Goal: Transaction & Acquisition: Purchase product/service

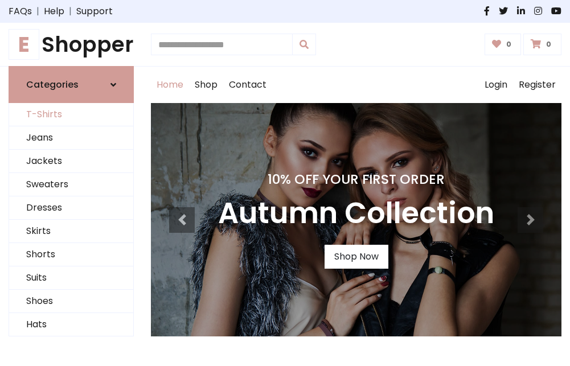
click at [71, 115] on link "T-Shirts" at bounding box center [71, 114] width 124 height 23
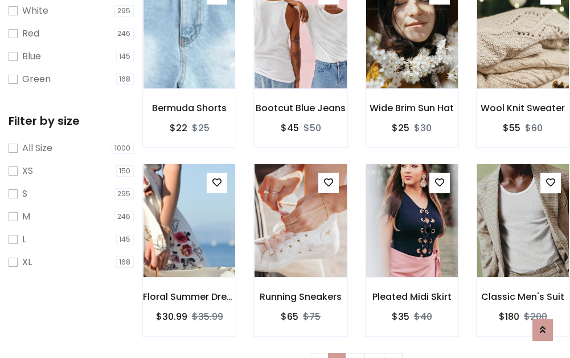
scroll to position [21, 0]
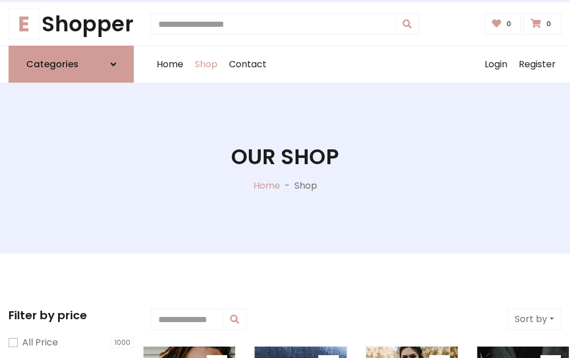
click at [285, 168] on h1 "Our Shop" at bounding box center [285, 156] width 108 height 25
click at [356, 64] on div "Home Shop Contact Log out Login Register" at bounding box center [356, 64] width 411 height 36
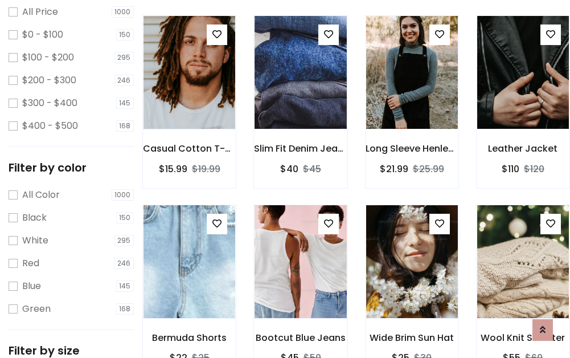
scroll to position [330, 0]
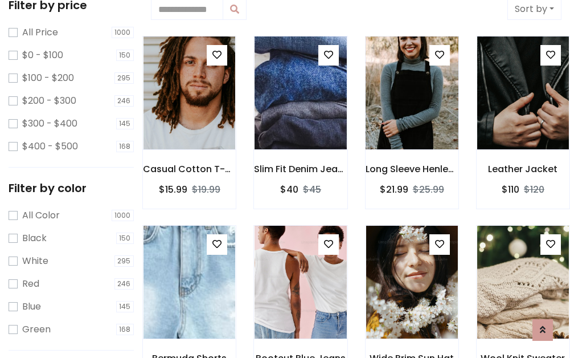
click at [412, 93] on img at bounding box center [412, 92] width 110 height 273
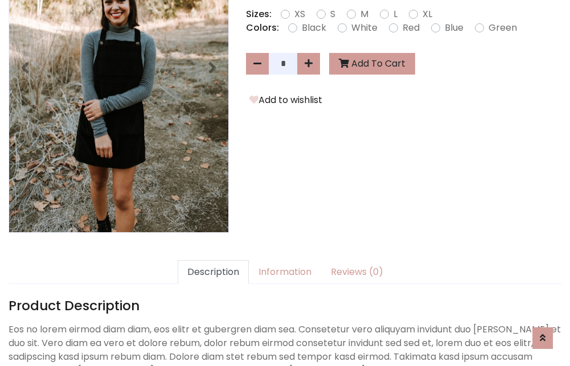
scroll to position [279, 0]
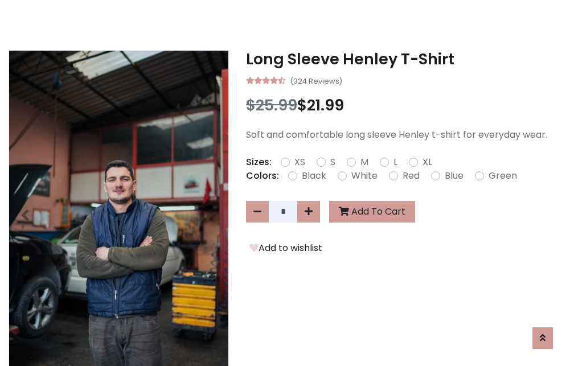
click at [404, 59] on h3 "Long Sleeve Henley T-Shirt" at bounding box center [404, 59] width 316 height 18
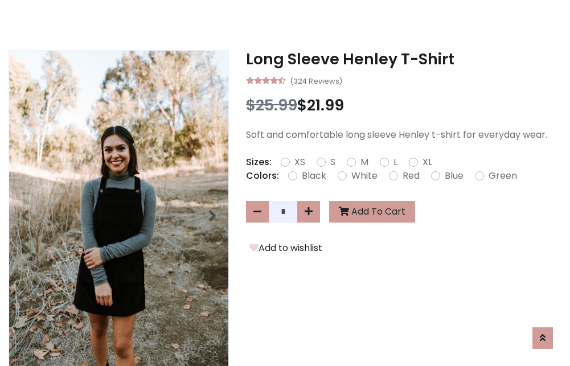
click at [404, 59] on h3 "Long Sleeve Henley T-Shirt" at bounding box center [404, 59] width 316 height 18
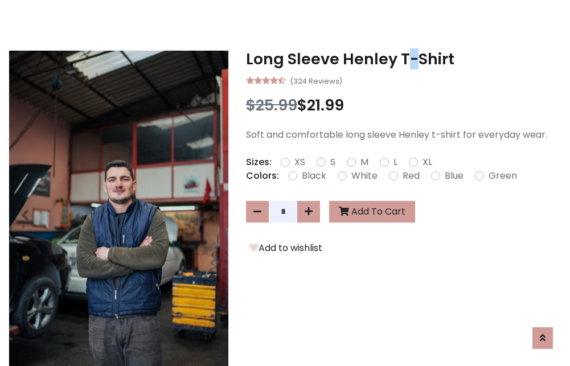
click at [404, 59] on h3 "Long Sleeve Henley T-Shirt" at bounding box center [404, 59] width 316 height 18
